Goal: Task Accomplishment & Management: Use online tool/utility

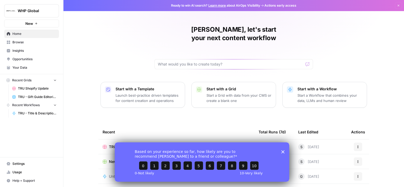
click at [283, 151] on icon "Close survey" at bounding box center [282, 151] width 3 height 3
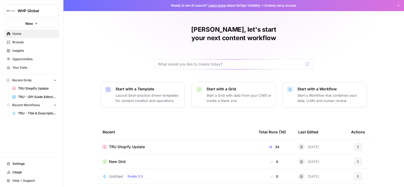
scroll to position [47, 0]
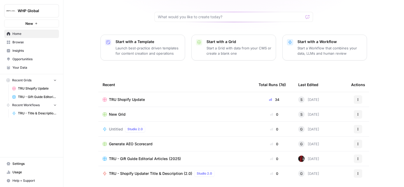
drag, startPoint x: 129, startPoint y: 91, endPoint x: 153, endPoint y: 66, distance: 34.8
click at [153, 66] on div "[PERSON_NAME], let's start your next content workflow Start with a Template Lau…" at bounding box center [233, 79] width 341 height 252
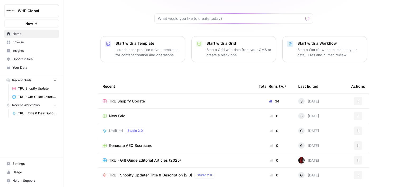
scroll to position [45, 0]
click at [123, 99] on span "TRU Shopify Update" at bounding box center [127, 101] width 36 height 5
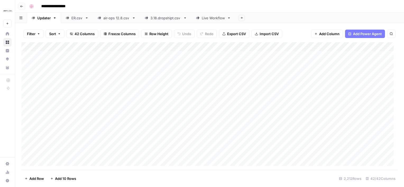
click at [210, 21] on link "Live Workflow" at bounding box center [213, 18] width 44 height 11
click at [77, 17] on div "ER.csv" at bounding box center [76, 17] width 11 height 5
click at [123, 18] on div "air-ops 12.8.csv" at bounding box center [116, 17] width 26 height 5
click at [133, 18] on icon "button" at bounding box center [134, 18] width 4 height 4
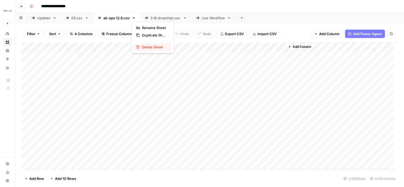
click at [152, 47] on span "Delete Sheet" at bounding box center [154, 46] width 25 height 5
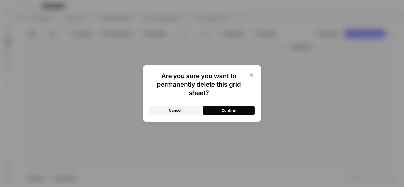
click at [239, 112] on button "Confirm" at bounding box center [229, 111] width 52 height 10
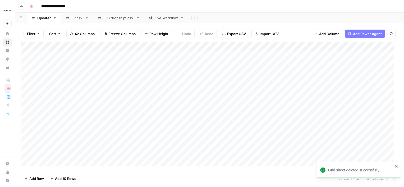
click at [167, 19] on div "Live Workflow" at bounding box center [166, 17] width 23 height 5
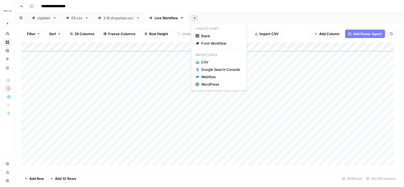
click at [194, 18] on icon "button" at bounding box center [194, 17] width 3 height 3
click at [212, 44] on span "From Workflow" at bounding box center [220, 43] width 39 height 5
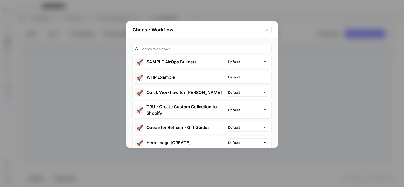
click at [204, 45] on div at bounding box center [201, 49] width 139 height 8
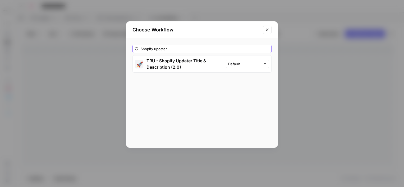
type input "Shopify updater"
click at [248, 13] on div "Choose Workflow Shopify updater 🚀 TRU - Shopify Updater Title & Description (2.…" at bounding box center [202, 93] width 404 height 187
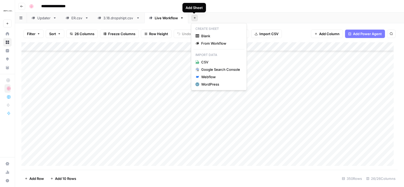
click at [194, 19] on icon "button" at bounding box center [194, 17] width 3 height 3
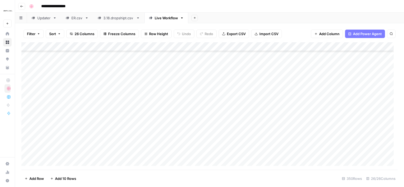
click at [227, 15] on div "Add Sheet" at bounding box center [296, 18] width 216 height 11
click at [312, 48] on div "Add Column" at bounding box center [209, 106] width 376 height 128
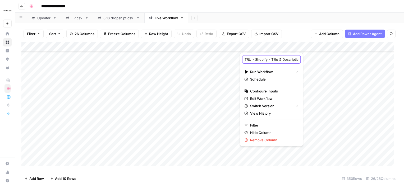
click at [263, 59] on input "TRU - Shopify - Title & Description Generator" at bounding box center [272, 59] width 54 height 5
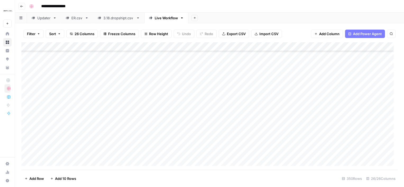
drag, startPoint x: 212, startPoint y: 17, endPoint x: 195, endPoint y: 18, distance: 17.5
click at [195, 18] on div "Add Sheet" at bounding box center [296, 18] width 216 height 11
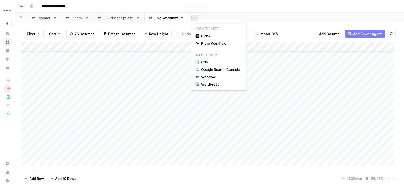
click at [195, 18] on icon "button" at bounding box center [195, 18] width 2 height 2
click at [214, 44] on span "From Workflow" at bounding box center [220, 43] width 39 height 5
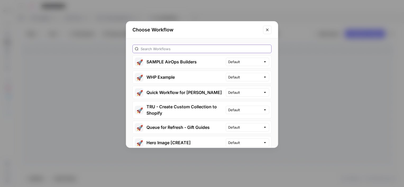
click at [203, 47] on input "text" at bounding box center [205, 48] width 129 height 5
paste input "TRU - Shopify - Title & Description Generator"
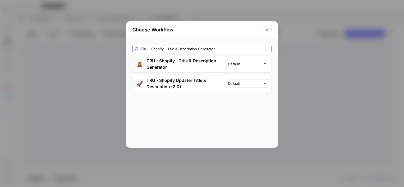
type input "TRU - Shopify - Title & Description Generator"
click at [217, 65] on button "🧸 TRU - Shopify - Title & Description Generator" at bounding box center [179, 64] width 93 height 17
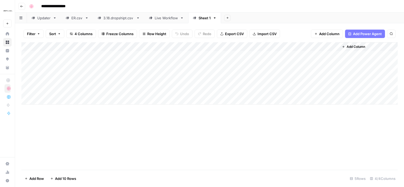
click at [165, 21] on link "Live Workflow" at bounding box center [166, 18] width 44 height 11
click at [202, 18] on div "Sheet 1" at bounding box center [205, 17] width 12 height 5
click at [171, 19] on div "Live Workflow" at bounding box center [166, 17] width 23 height 5
click at [202, 20] on link "Sheet 1" at bounding box center [204, 18] width 33 height 11
click at [215, 19] on icon "button" at bounding box center [215, 18] width 4 height 4
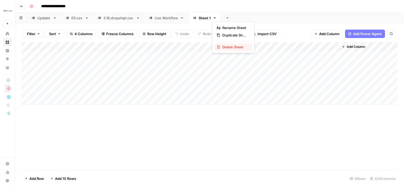
click at [232, 46] on span "Delete Sheet" at bounding box center [234, 46] width 25 height 5
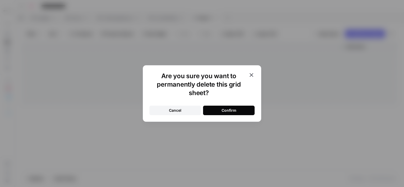
click at [226, 111] on div "Confirm" at bounding box center [229, 110] width 15 height 5
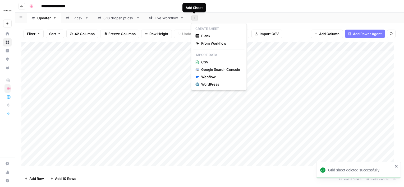
click at [195, 18] on icon "button" at bounding box center [194, 17] width 3 height 3
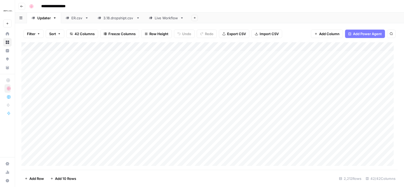
click at [263, 24] on div "Filter Sort 42 Columns Freeze Columns Row Height Undo Redo Export CSV Import CS…" at bounding box center [209, 105] width 389 height 164
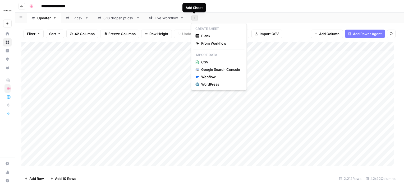
click at [194, 17] on icon "button" at bounding box center [194, 17] width 3 height 3
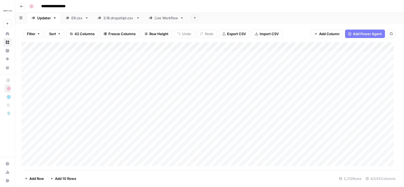
click at [302, 28] on div "Filter Sort 42 Columns Freeze Columns Row Height Undo Redo Export CSV Import CS…" at bounding box center [209, 33] width 376 height 17
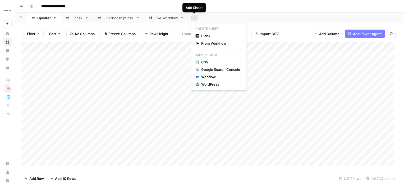
click at [194, 17] on icon "button" at bounding box center [194, 17] width 3 height 3
click at [210, 44] on span "From Workflow" at bounding box center [220, 43] width 39 height 5
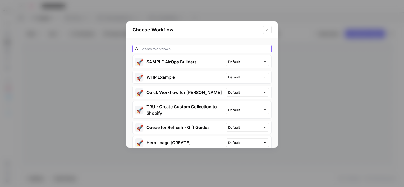
click at [206, 50] on input "text" at bounding box center [205, 48] width 129 height 5
type input "TRU - Shopify - Title & Description Generator"
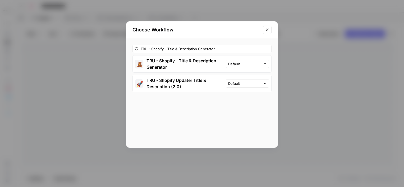
click at [267, 30] on icon "Close modal" at bounding box center [267, 30] width 4 height 4
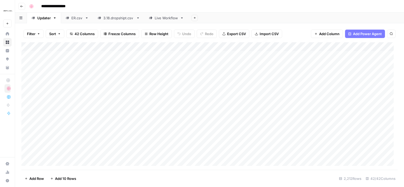
click at [177, 18] on div "Live Workflow" at bounding box center [166, 17] width 23 height 5
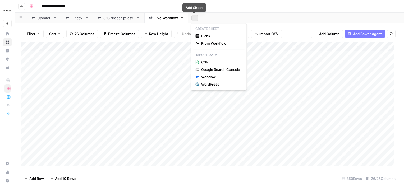
click at [195, 19] on icon "button" at bounding box center [194, 17] width 3 height 3
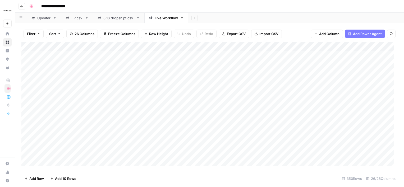
click at [216, 18] on div "Add Sheet" at bounding box center [296, 18] width 216 height 11
click at [328, 45] on div "Add Column" at bounding box center [209, 106] width 376 height 128
click at [308, 15] on div "Add Sheet" at bounding box center [296, 18] width 216 height 11
